Goal: Task Accomplishment & Management: Complete application form

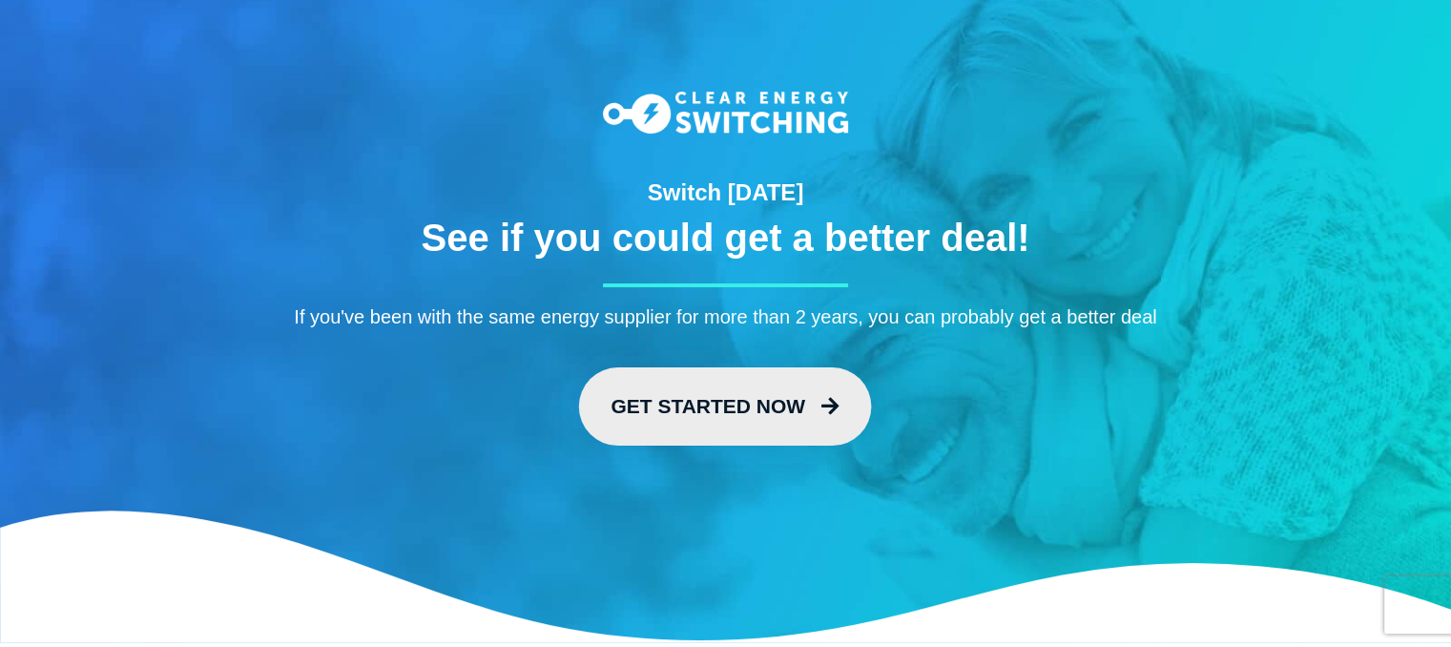
click at [749, 413] on link "Get Started Now" at bounding box center [725, 406] width 293 height 78
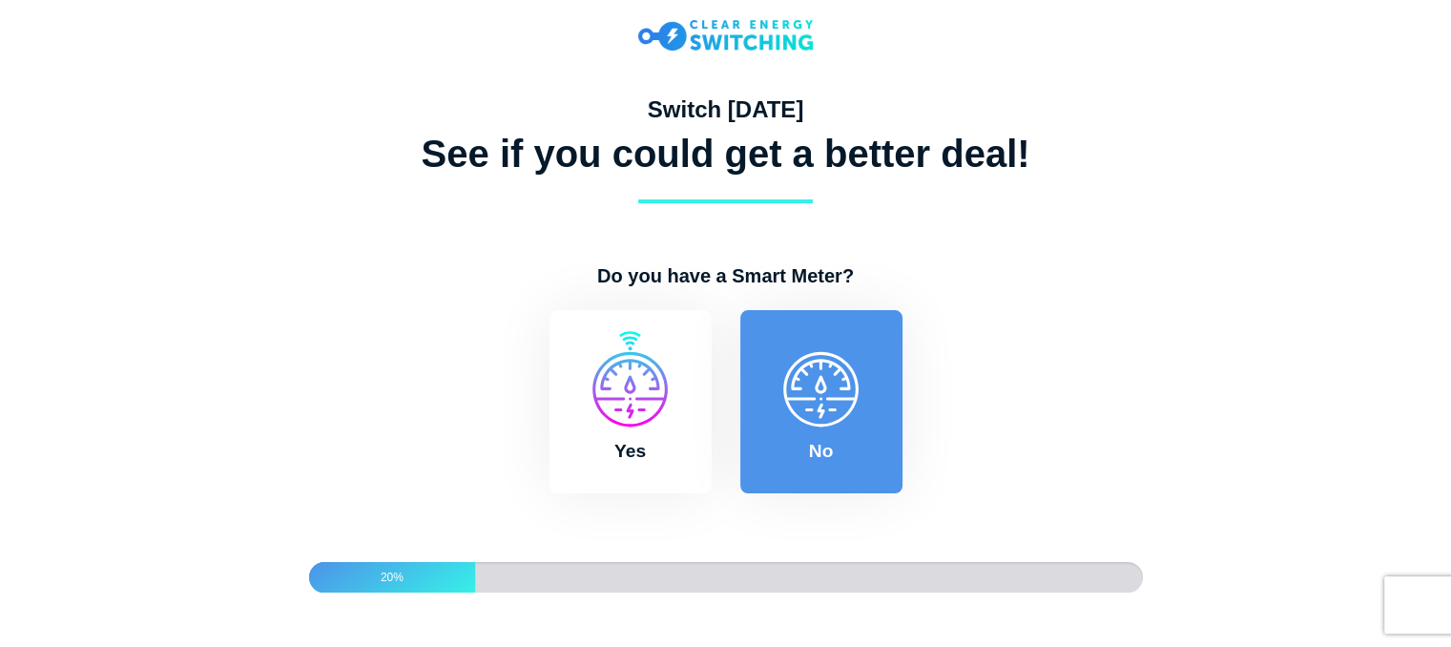
scroll to position [33, 0]
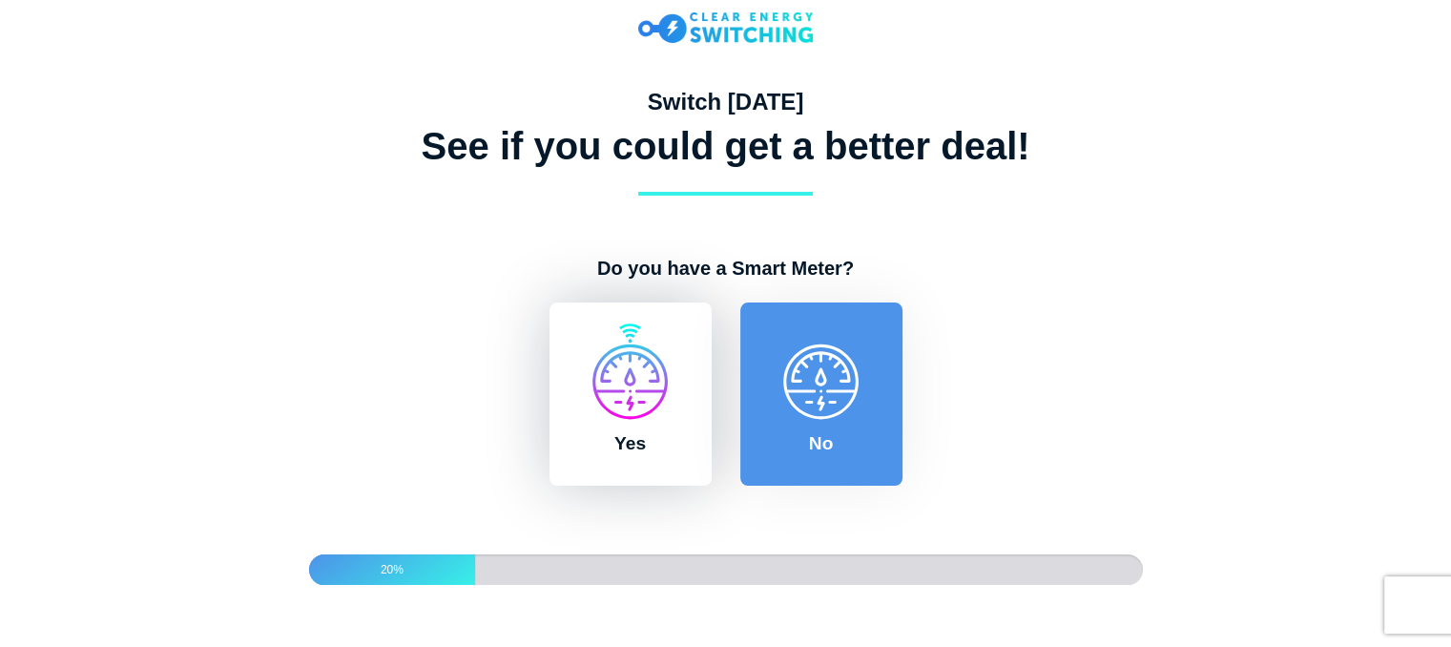
click at [639, 382] on label "Yes" at bounding box center [631, 393] width 162 height 183
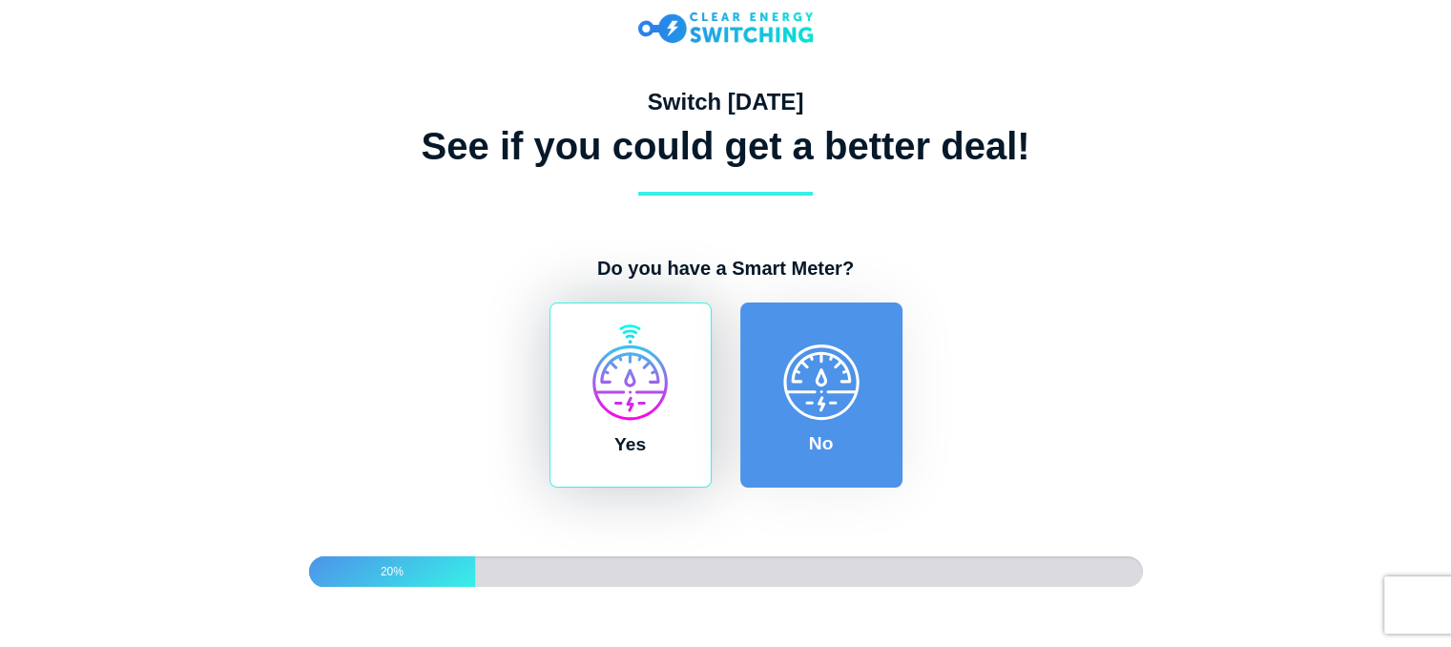
click at [551, 322] on input "Yes" at bounding box center [542, 311] width 15 height 19
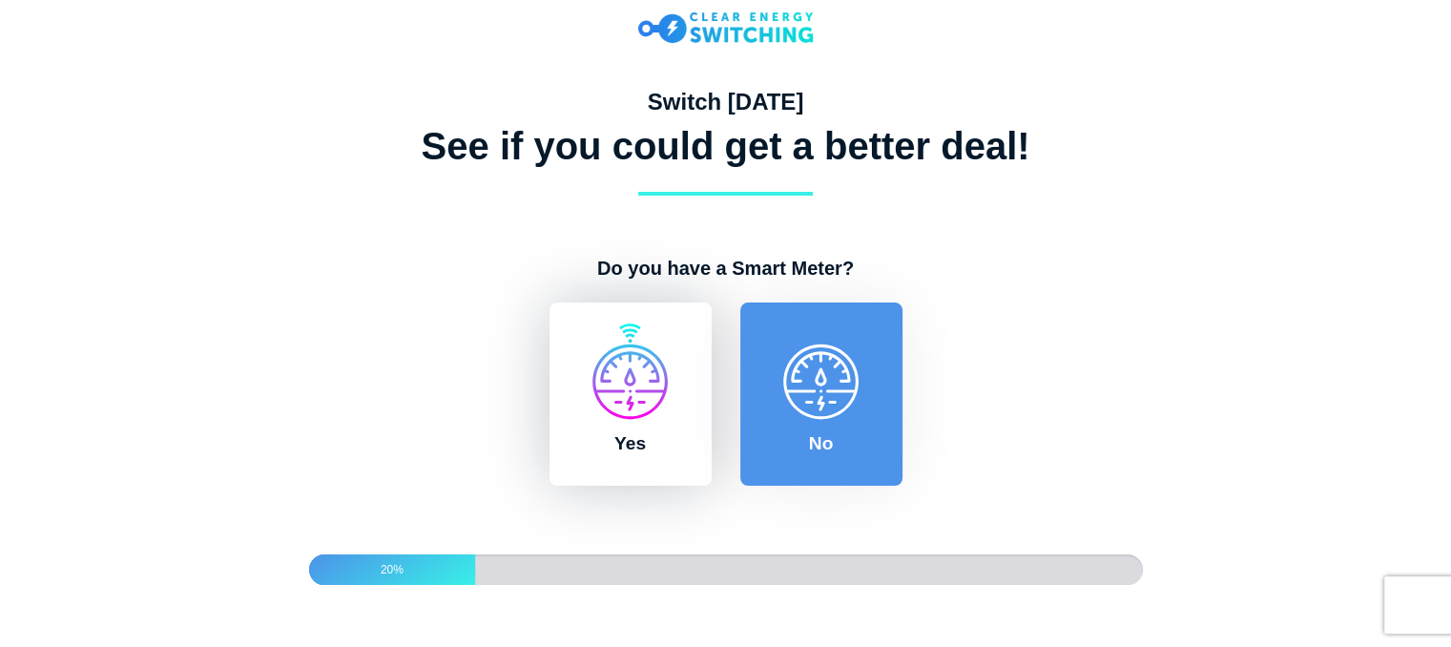
radio input "true"
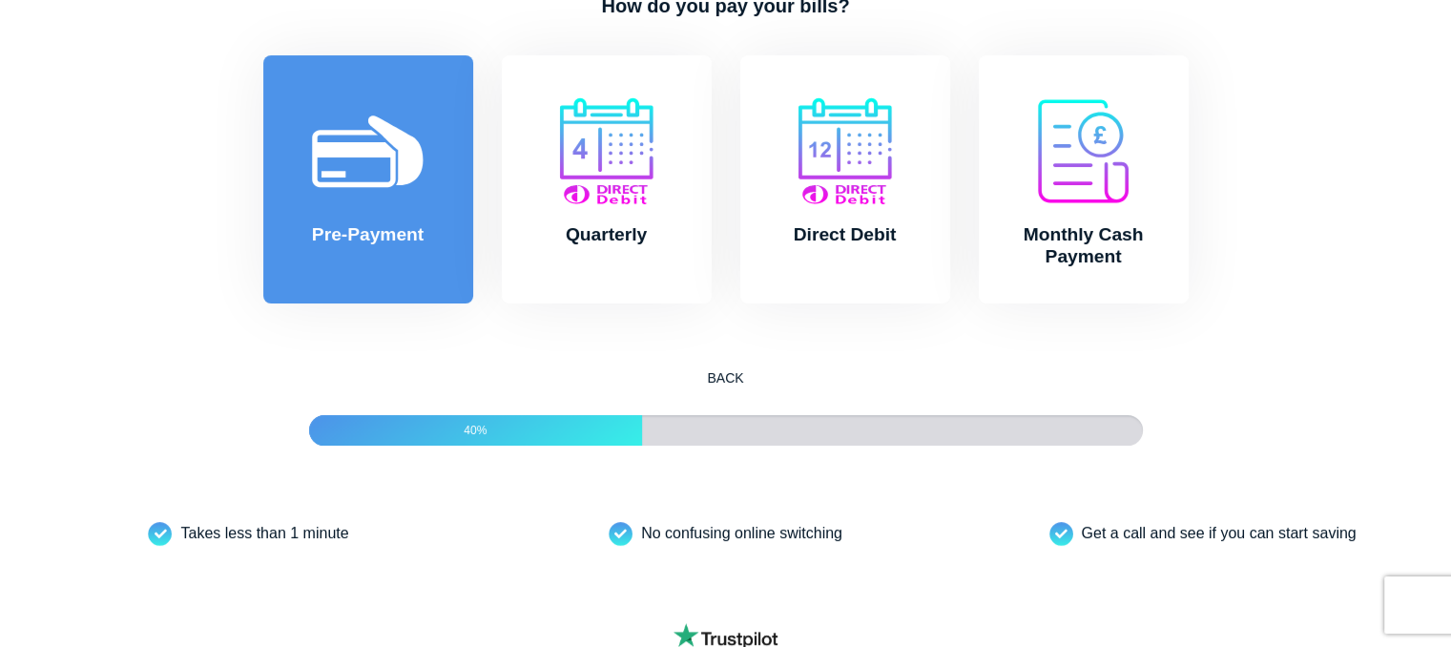
scroll to position [298, 0]
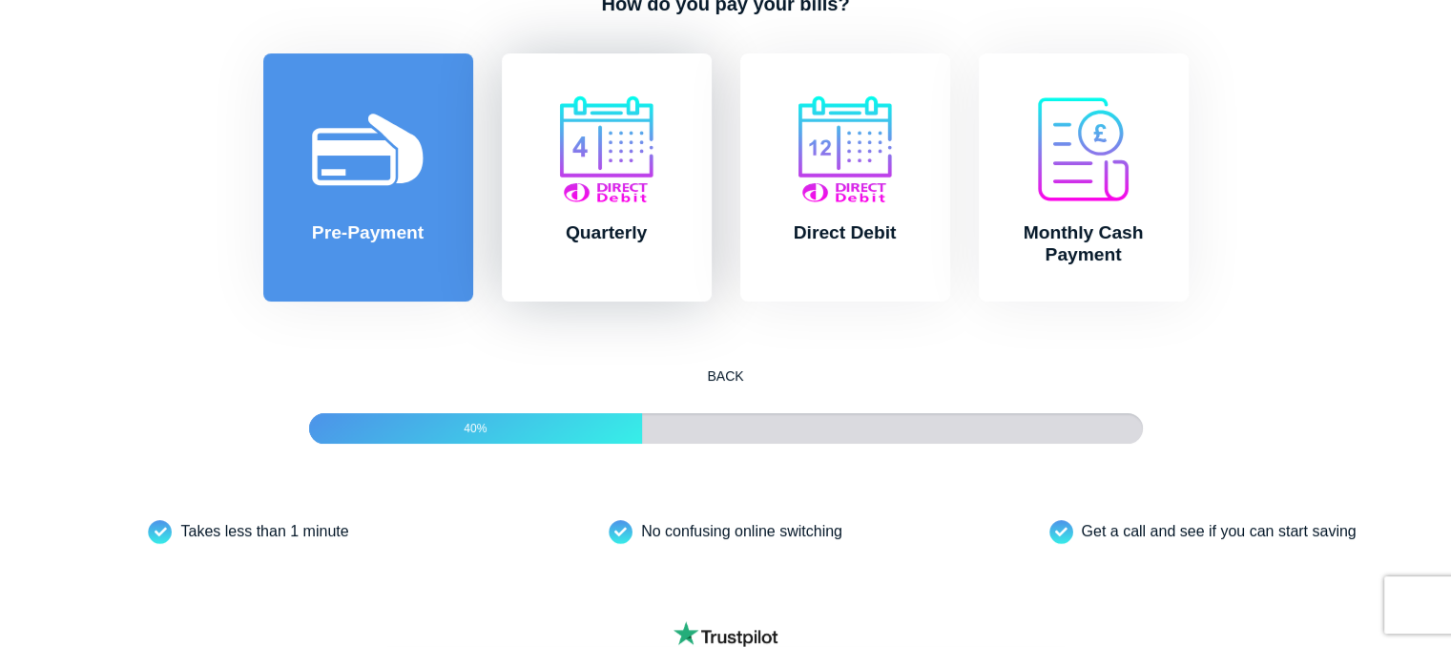
click at [650, 287] on label "Quarterly" at bounding box center [607, 177] width 210 height 248
click at [503, 73] on input "Quarterly" at bounding box center [495, 62] width 15 height 19
radio input "true"
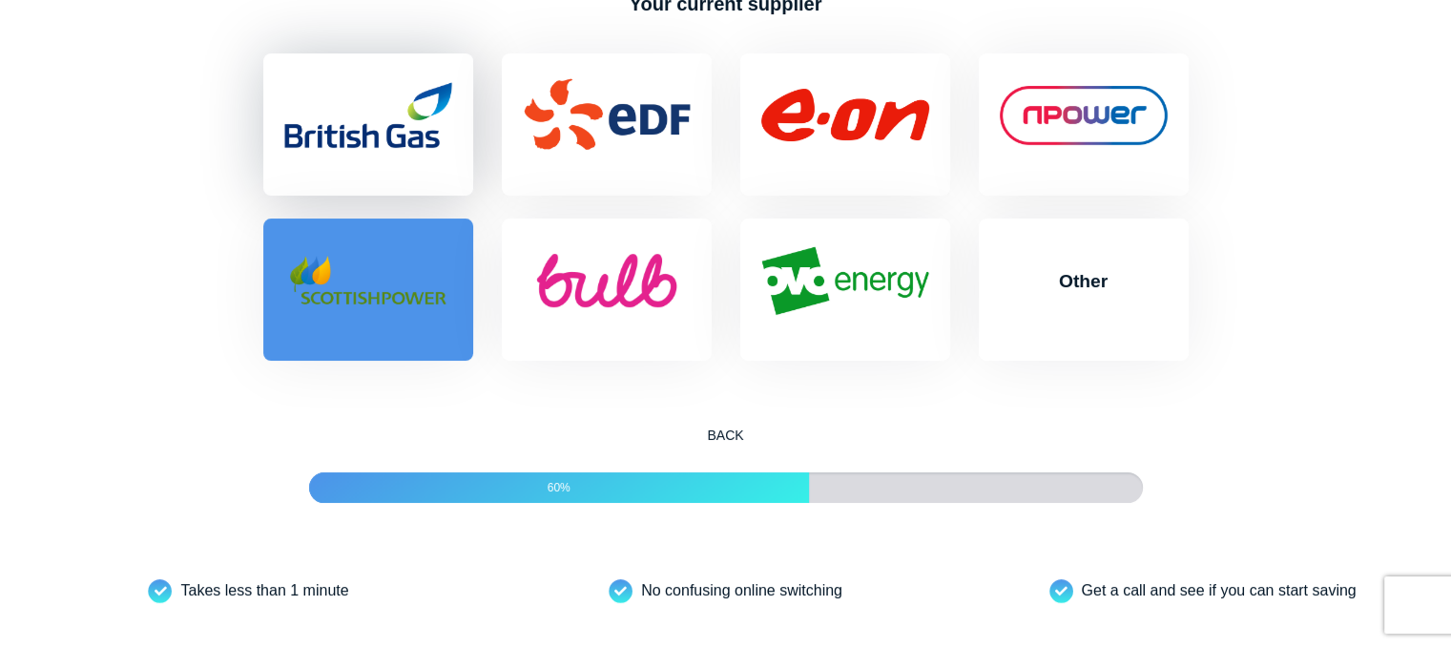
click at [397, 175] on label "British Gas" at bounding box center [368, 124] width 210 height 142
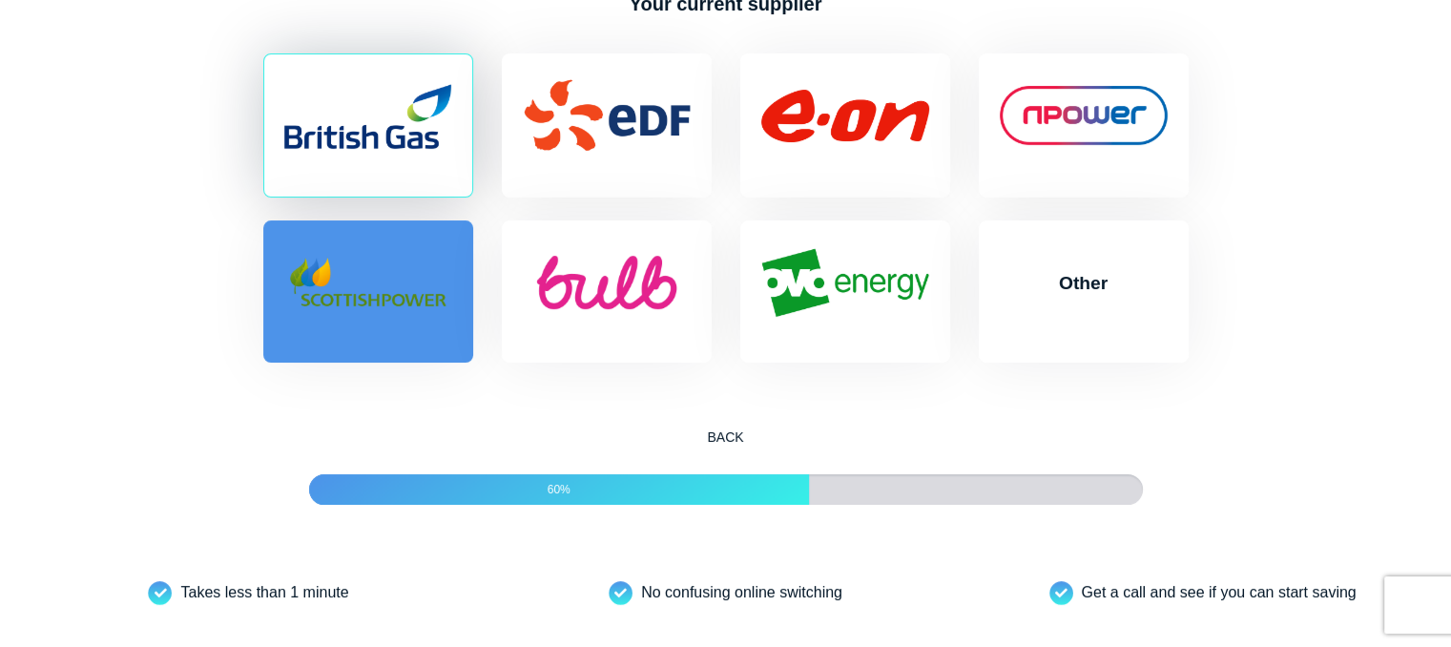
click at [264, 73] on input "British Gas" at bounding box center [256, 62] width 15 height 19
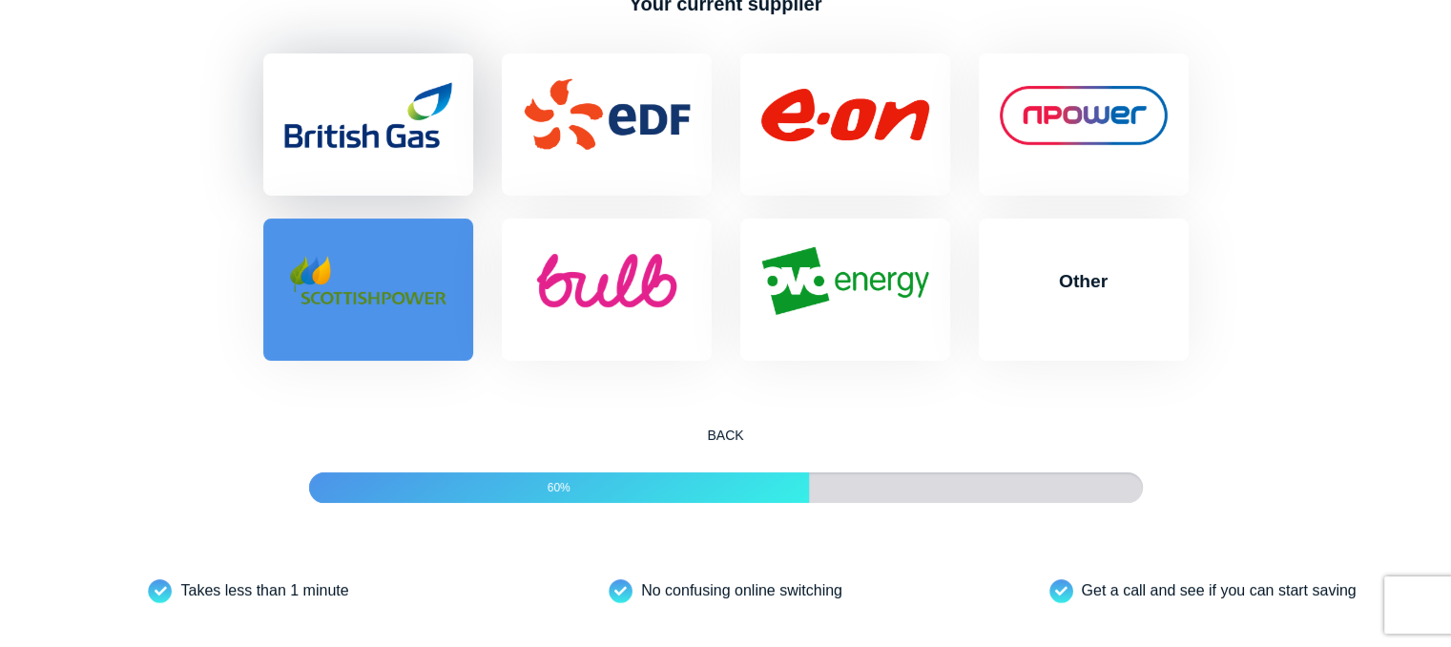
radio input "true"
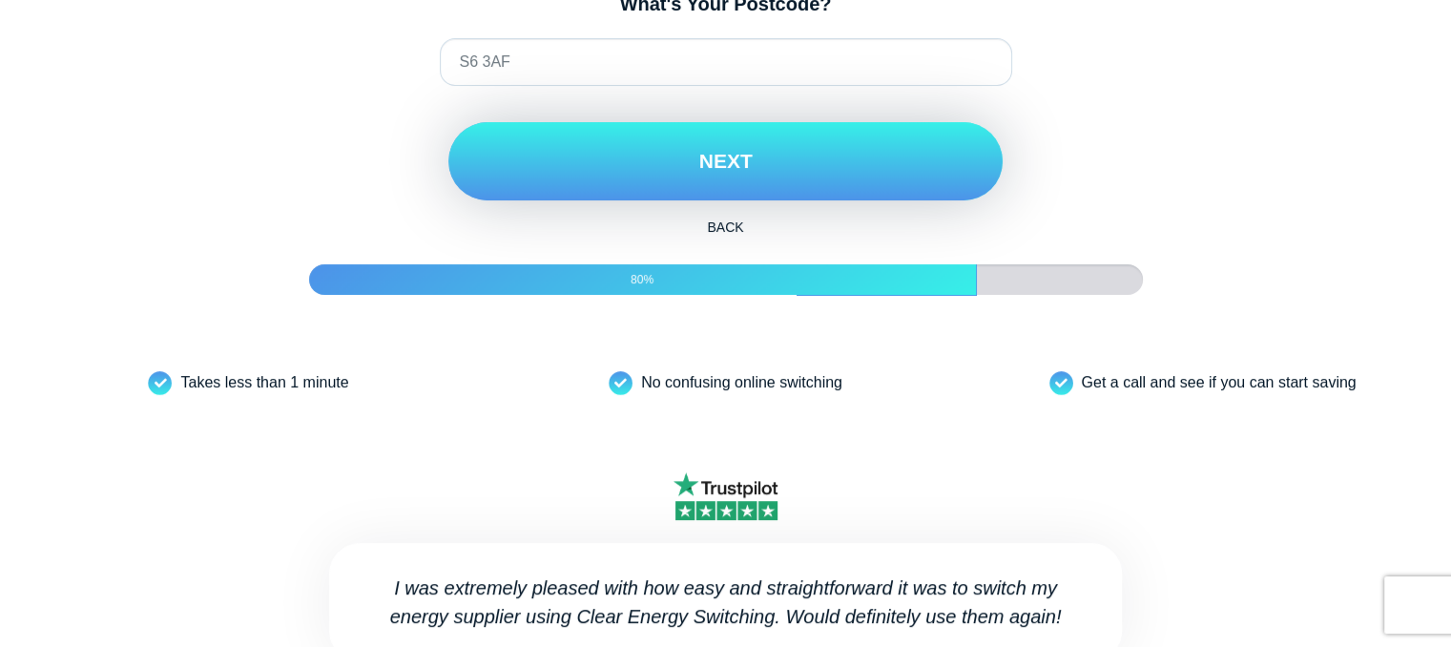
click at [591, 199] on button "Next" at bounding box center [725, 161] width 554 height 78
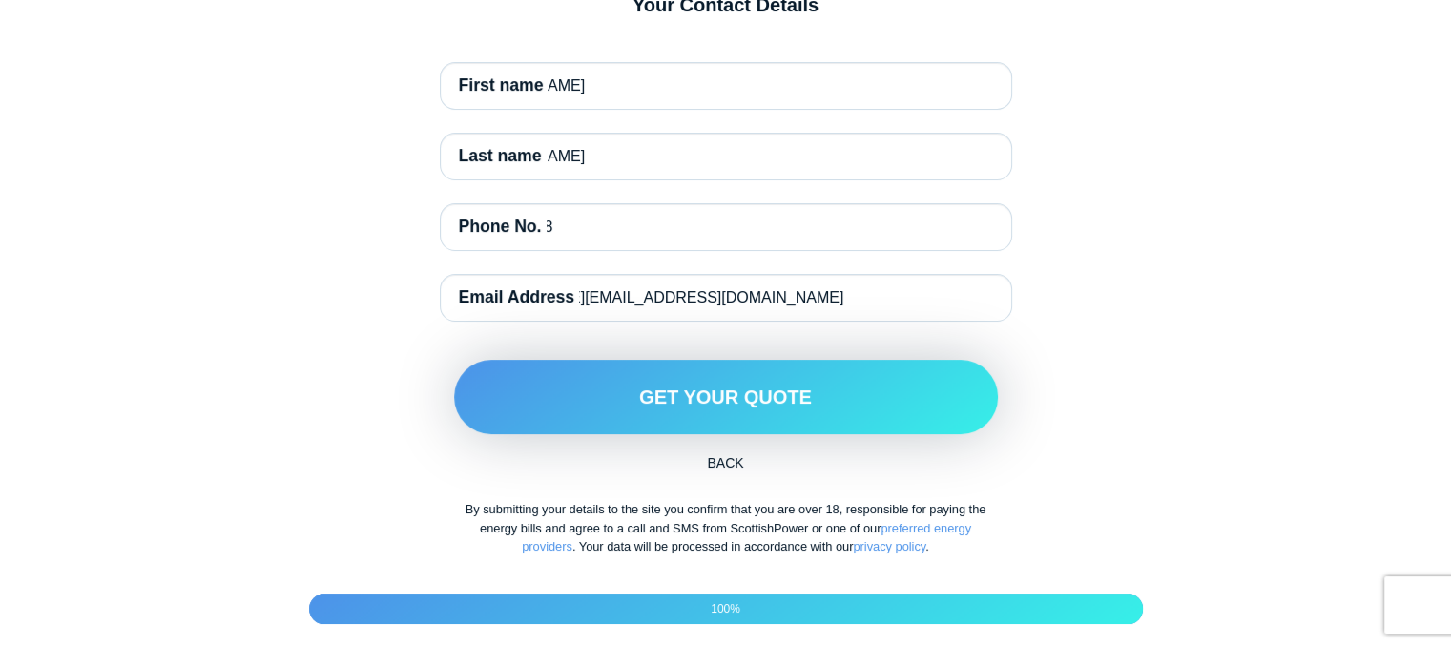
scroll to position [321, 0]
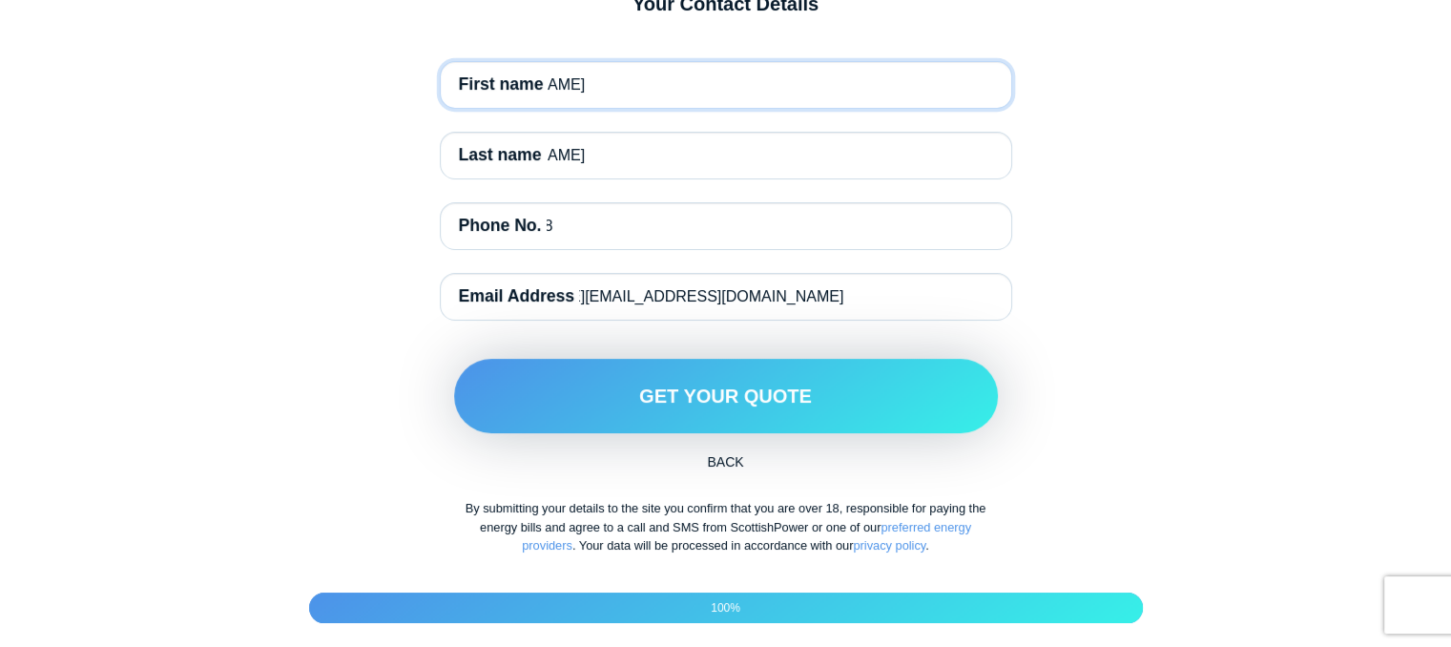
click at [665, 109] on input "[PERSON_NAME]" at bounding box center [726, 85] width 573 height 48
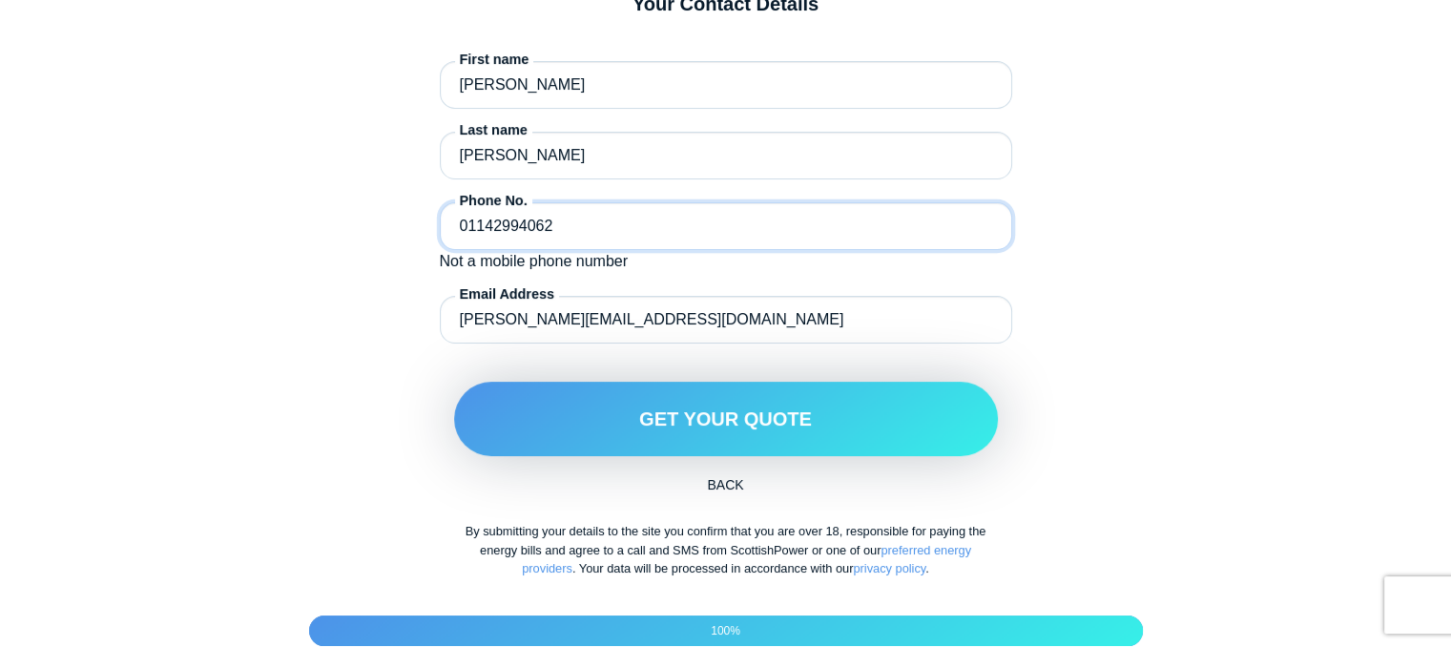
drag, startPoint x: 564, startPoint y: 266, endPoint x: 366, endPoint y: 234, distance: 200.2
click at [366, 234] on div "Your Contact Details First name Simon Last name Delaney Phone No. 01142994062 N…" at bounding box center [726, 292] width 926 height 600
type input "07850896008"
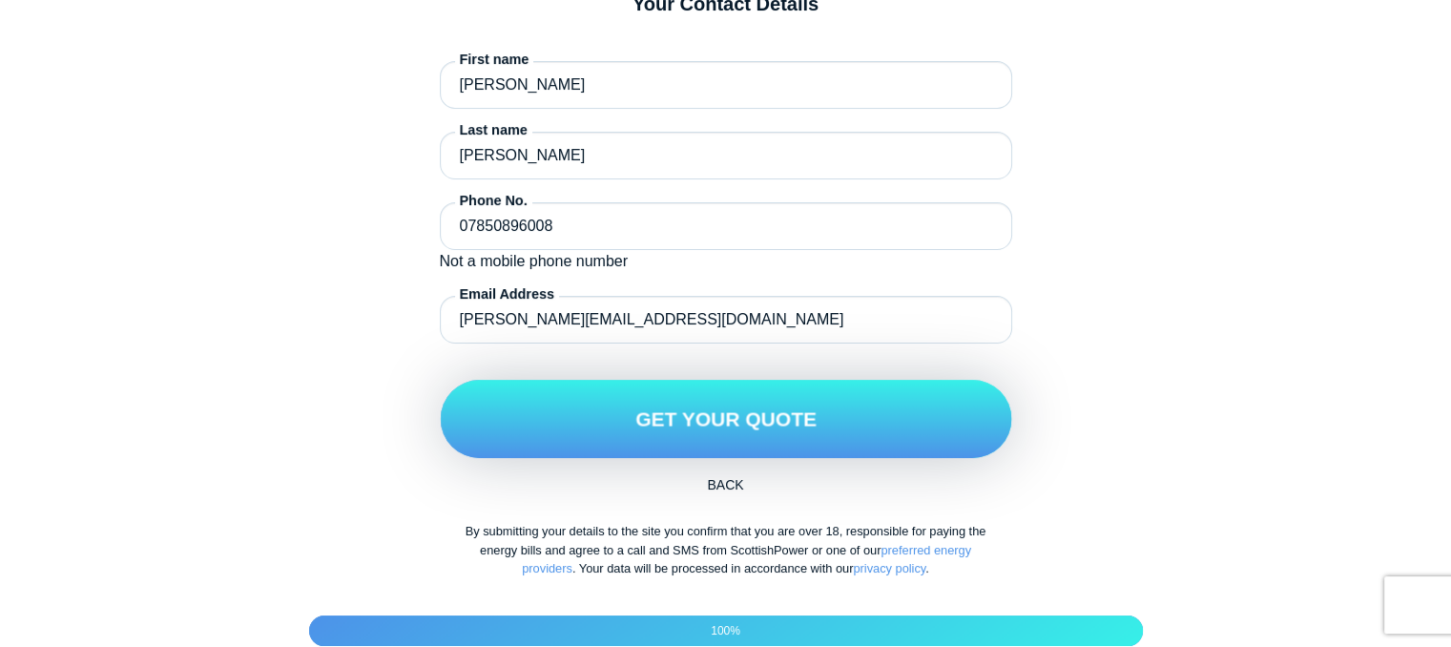
click at [679, 437] on button "Get Your Quote" at bounding box center [726, 419] width 572 height 78
